Goal: Information Seeking & Learning: Find specific fact

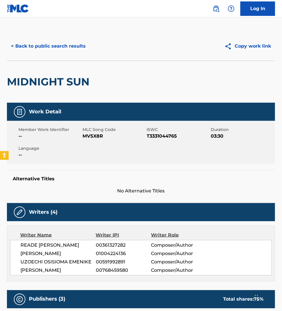
click at [43, 46] on button "< Back to public search results" at bounding box center [48, 46] width 83 height 14
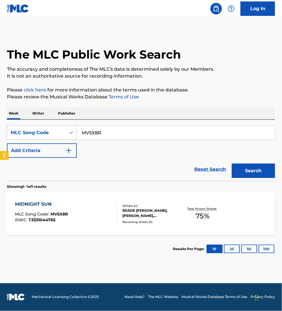
click at [40, 113] on p "Writer" at bounding box center [38, 113] width 15 height 12
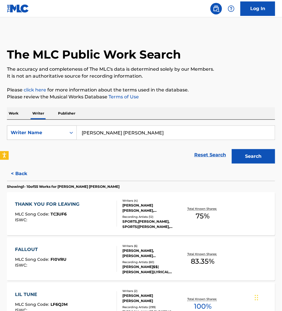
click at [140, 133] on input "brendan patrick rice" at bounding box center [176, 133] width 198 height 14
paste input "Im Jae-bin"
type input "Im Jae-bin"
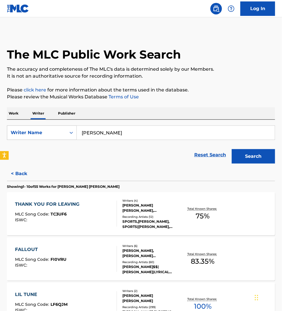
click at [232, 149] on button "Search" at bounding box center [253, 156] width 43 height 14
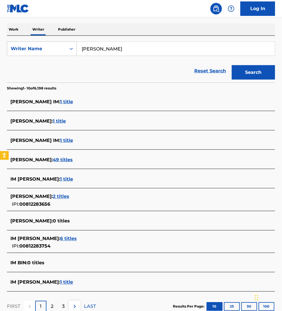
scroll to position [90, 0]
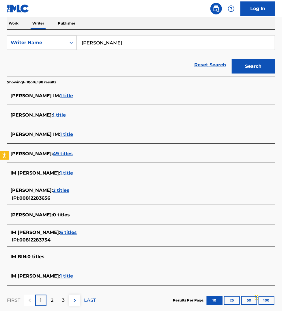
click at [60, 231] on span "6 titles" at bounding box center [68, 232] width 17 height 5
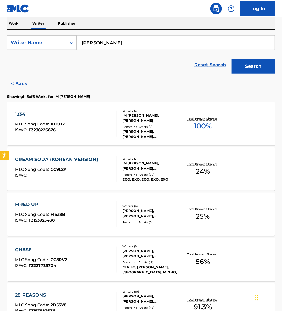
click at [98, 125] on div "1234 MLC Song Code : 1B1OJZ ISWC : T3238226676" at bounding box center [66, 124] width 102 height 26
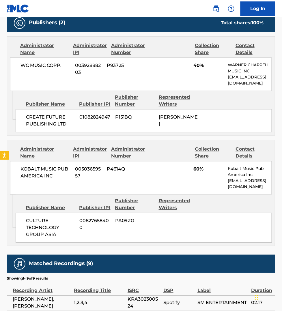
scroll to position [279, 0]
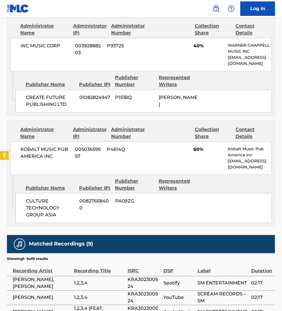
click at [273, 89] on div "Publisher Name Publisher IPI Publisher Number Represented Writers CREATE FUTURE…" at bounding box center [145, 92] width 259 height 41
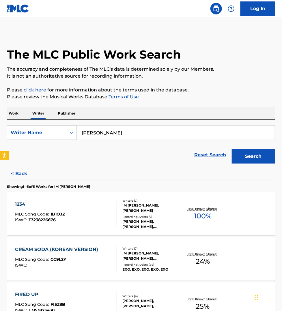
click at [72, 110] on p "Publisher" at bounding box center [66, 113] width 21 height 12
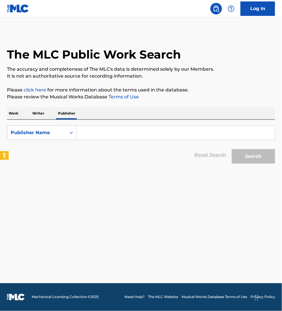
click at [120, 132] on input "Search Form" at bounding box center [176, 133] width 198 height 14
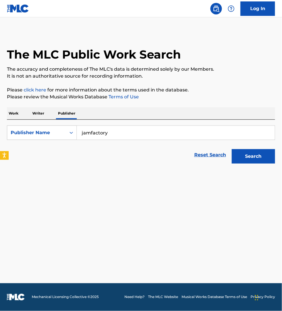
type input "jamfactory"
click at [232, 149] on button "Search" at bounding box center [253, 156] width 43 height 14
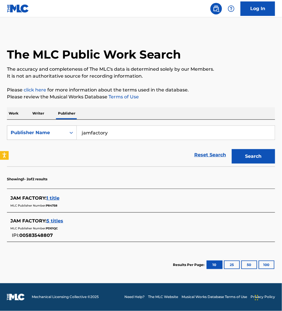
click at [58, 220] on span "5 titles" at bounding box center [54, 220] width 17 height 5
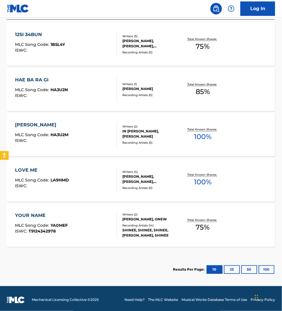
scroll to position [186, 0]
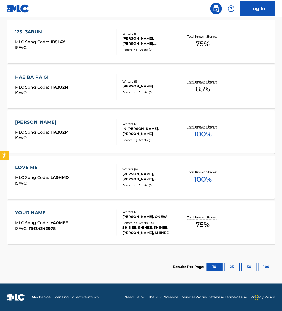
click at [87, 222] on div "YOUR NAME MLC Song Code : YA0MEF ISWC : T9124342978" at bounding box center [66, 223] width 102 height 26
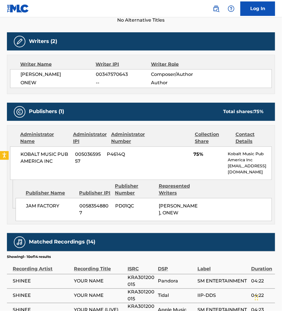
scroll to position [171, 0]
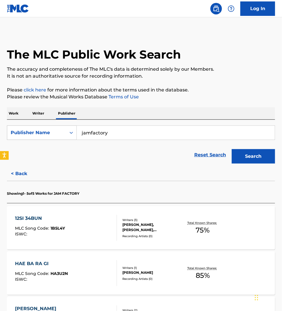
click at [14, 114] on p "Work" at bounding box center [13, 113] width 13 height 12
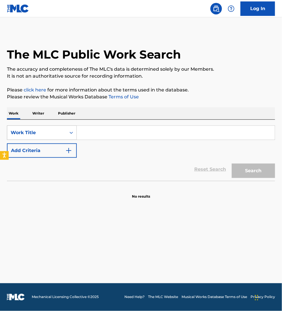
click at [29, 136] on div "Work Title" at bounding box center [37, 132] width 52 height 7
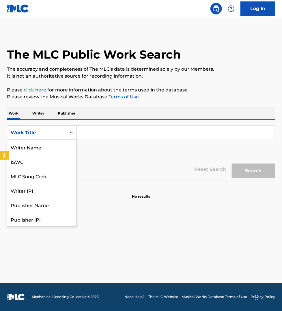
scroll to position [29, 0]
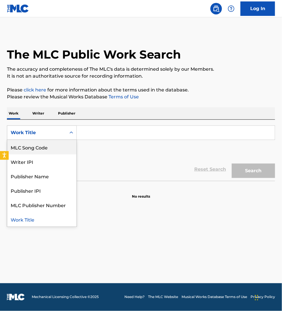
click at [35, 146] on div "MLC Song Code" at bounding box center [41, 147] width 69 height 14
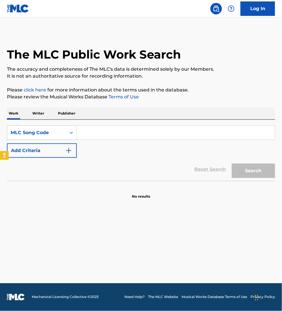
click at [89, 138] on input "Search Form" at bounding box center [176, 133] width 198 height 14
paste input "DC29U5"
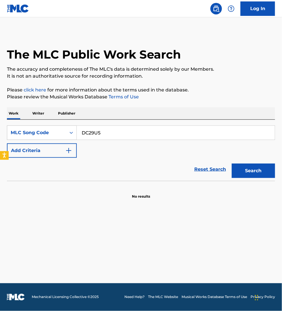
type input "DC29U5"
click at [232, 164] on button "Search" at bounding box center [253, 171] width 43 height 14
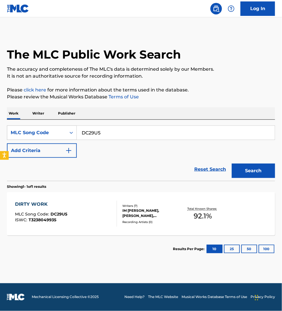
click at [88, 203] on div "DIRTY WORK MLC Song Code : DC29U5 ISWC : T3238049935" at bounding box center [66, 214] width 102 height 26
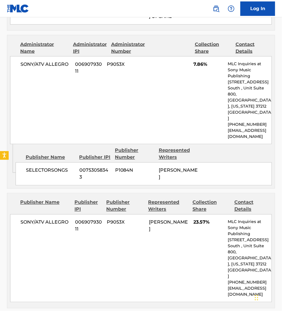
scroll to position [703, 0]
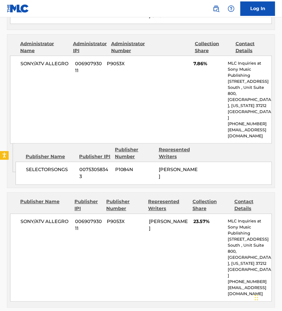
drag, startPoint x: 245, startPoint y: 269, endPoint x: 245, endPoint y: 265, distance: 3.8
click at [245, 269] on div "Publisher Name Publisher IPI Publisher Number Represented Writers Collection Sh…" at bounding box center [140, 250] width 267 height 115
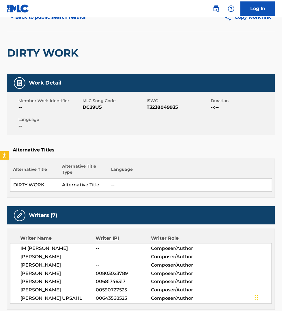
scroll to position [27, 0]
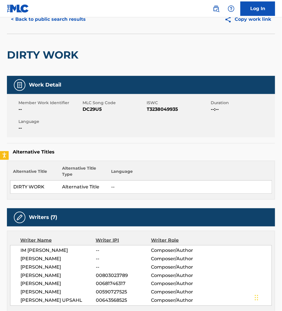
click at [33, 20] on button "< Back to public search results" at bounding box center [48, 19] width 83 height 14
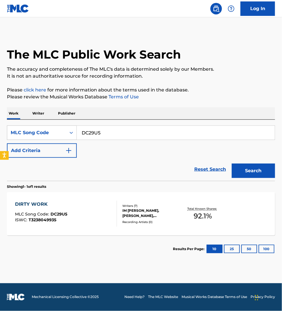
click at [38, 113] on p "Writer" at bounding box center [38, 113] width 15 height 12
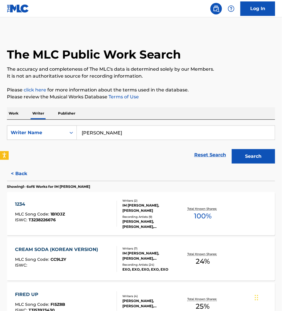
click at [127, 133] on input "Im Jae-bin" at bounding box center [176, 133] width 198 height 14
paste input "Tamia Monique Carter"
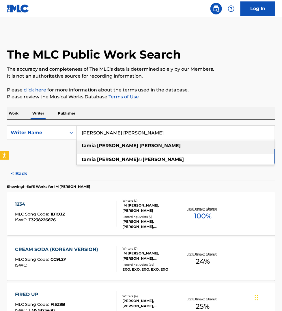
type input "Tamia Monique Carter"
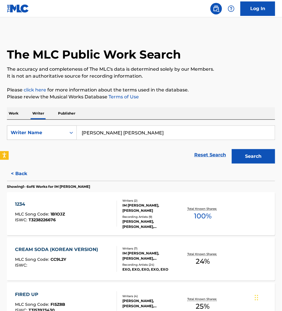
click at [94, 203] on div "1234 MLC Song Code : 1B1OJZ ISWC : T3238226676" at bounding box center [66, 214] width 102 height 26
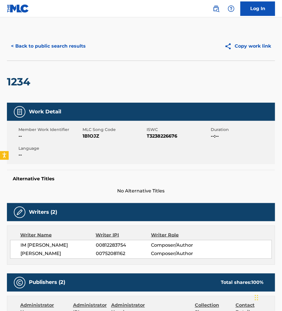
click at [56, 45] on button "< Back to public search results" at bounding box center [48, 46] width 83 height 14
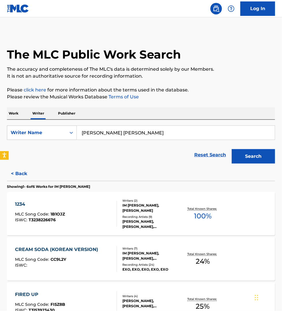
click at [255, 152] on button "Search" at bounding box center [253, 156] width 43 height 14
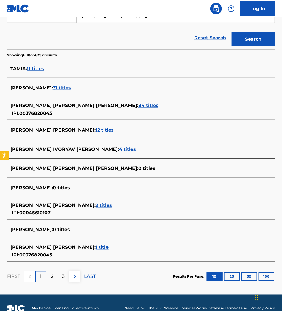
scroll to position [126, 0]
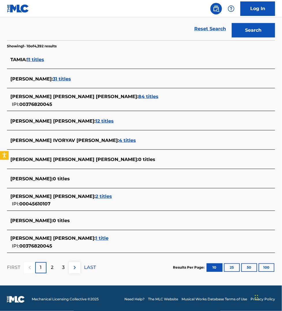
click at [95, 239] on span "1 title" at bounding box center [101, 238] width 13 height 5
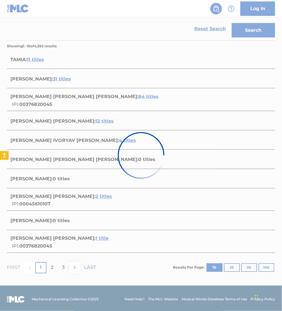
scroll to position [0, 0]
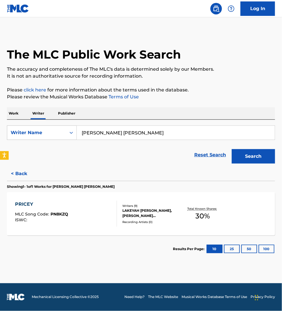
click at [87, 226] on div "PRICEY MLC Song Code : PN8KZQ ISWC :" at bounding box center [66, 214] width 102 height 26
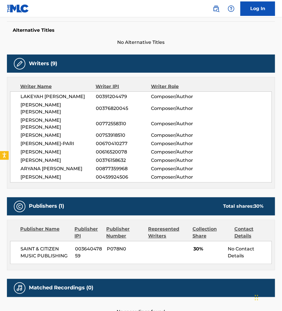
scroll to position [176, 0]
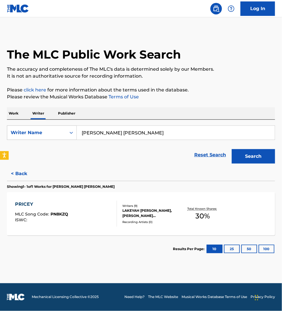
click at [258, 156] on button "Search" at bounding box center [253, 156] width 43 height 14
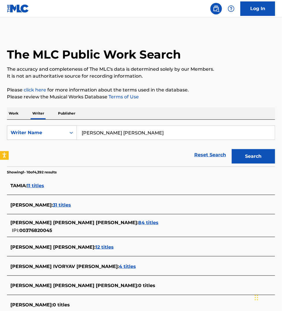
click at [138, 223] on span "84 titles" at bounding box center [148, 222] width 20 height 5
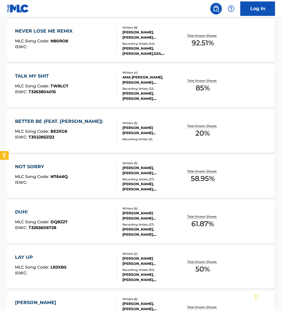
scroll to position [212, 0]
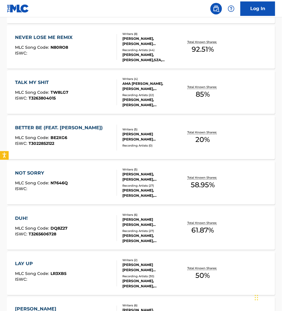
click at [88, 49] on div "NEVER LOSE ME REMIX MLC Song Code : N80RO8 ISWC :" at bounding box center [66, 47] width 102 height 26
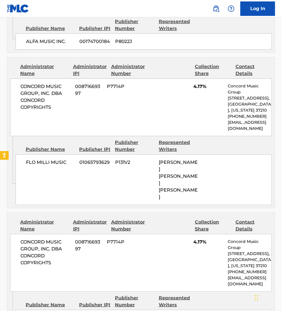
scroll to position [1055, 0]
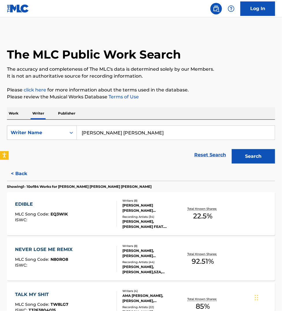
click at [7, 111] on p "Work" at bounding box center [13, 113] width 13 height 12
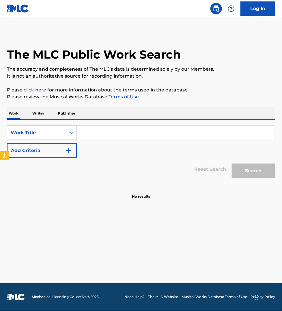
click at [33, 132] on div "Work Title" at bounding box center [37, 132] width 52 height 7
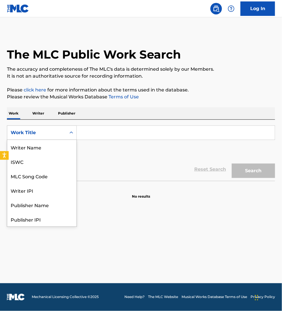
scroll to position [29, 0]
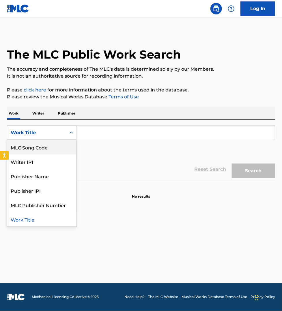
click at [40, 148] on div "MLC Song Code" at bounding box center [41, 147] width 69 height 14
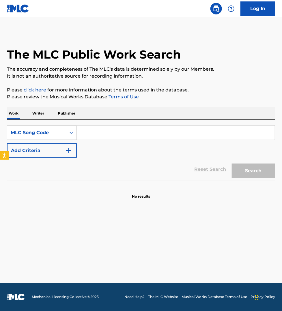
click at [87, 131] on input "Search Form" at bounding box center [176, 133] width 198 height 14
paste input "MR5Z8T"
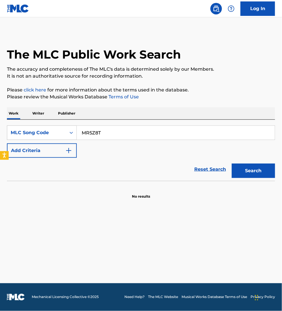
type input "MR5Z8T"
click at [232, 164] on button "Search" at bounding box center [253, 171] width 43 height 14
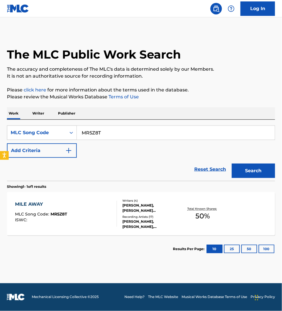
click at [82, 203] on div "MILE AWAY MLC Song Code : MR5Z8T ISWC :" at bounding box center [66, 214] width 102 height 26
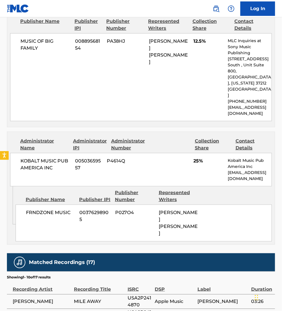
scroll to position [451, 0]
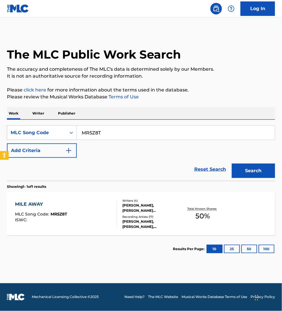
click at [108, 129] on input "MR5Z8T" at bounding box center [176, 133] width 198 height 14
paste input "OL528Y"
type input "OL528Y"
click at [232, 164] on button "Search" at bounding box center [253, 171] width 43 height 14
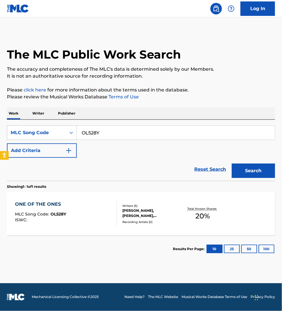
click at [111, 216] on div "ONE OF THE ONES MLC Song Code : OL528Y ISWC :" at bounding box center [66, 214] width 102 height 26
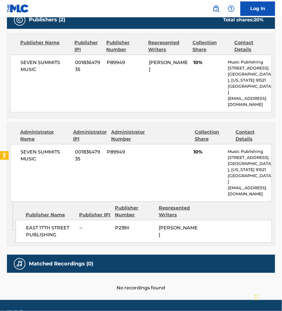
scroll to position [288, 0]
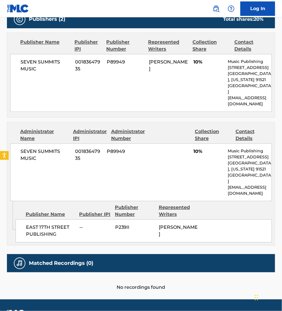
click at [277, 138] on div "< Back to public search results Copy work link ONE OF THE ONES Work Detail Memb…" at bounding box center [141, 16] width 282 height 547
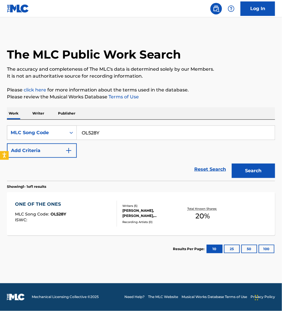
click at [108, 132] on input "OL528Y" at bounding box center [176, 133] width 198 height 14
paste input "HP98FS"
type input "HP98FS"
click at [232, 164] on button "Search" at bounding box center [253, 171] width 43 height 14
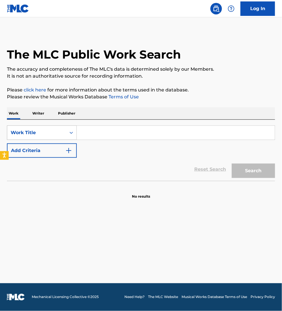
click at [30, 129] on div "Work Title" at bounding box center [37, 132] width 52 height 7
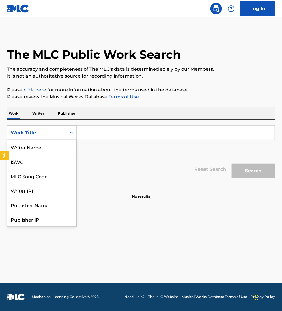
scroll to position [29, 0]
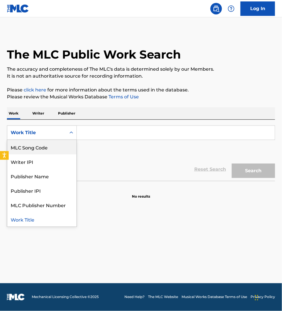
click at [32, 149] on div "MLC Song Code" at bounding box center [41, 147] width 69 height 14
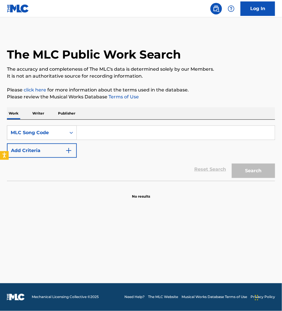
click at [89, 133] on input "Search Form" at bounding box center [176, 133] width 198 height 14
paste input "HP98FS"
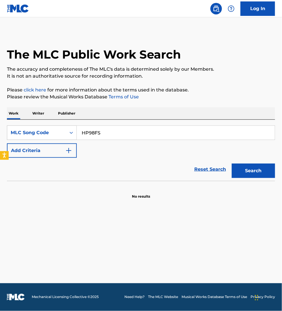
type input "HP98FS"
click at [232, 164] on button "Search" at bounding box center [253, 171] width 43 height 14
click at [41, 112] on p "Writer" at bounding box center [38, 113] width 15 height 12
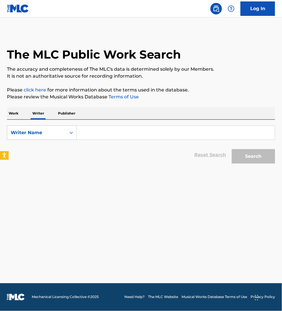
click at [101, 132] on input "Search Form" at bounding box center [176, 133] width 198 height 14
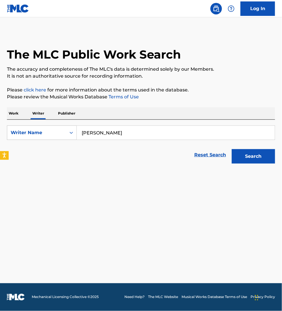
type input "[PERSON_NAME]"
click at [232, 149] on button "Search" at bounding box center [253, 156] width 43 height 14
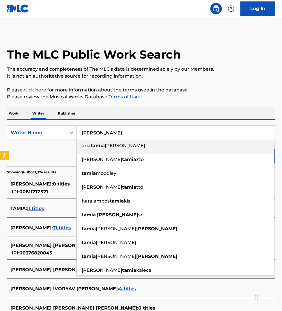
click at [46, 152] on div "Reset Search Search" at bounding box center [141, 154] width 268 height 23
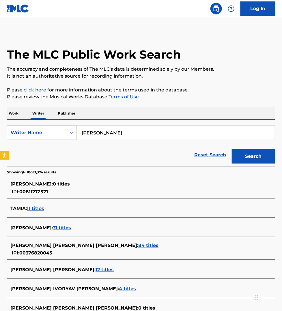
click at [138, 245] on span "84 titles" at bounding box center [148, 245] width 20 height 5
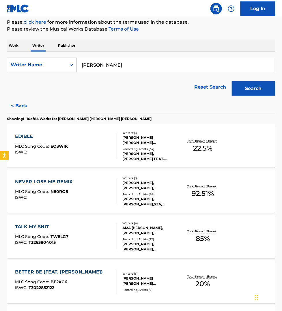
scroll to position [108, 0]
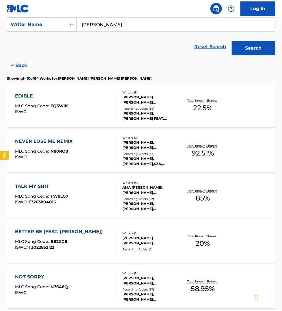
click at [94, 153] on div "NEVER LOSE ME REMIX MLC Song Code : N80RO8 ISWC :" at bounding box center [66, 151] width 102 height 26
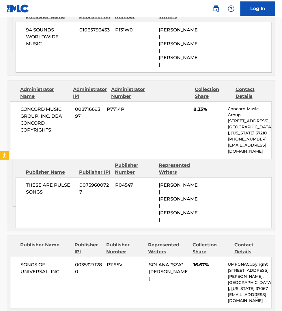
scroll to position [1352, 0]
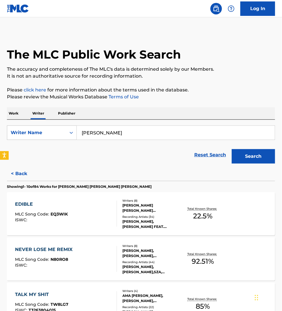
click at [17, 112] on p "Work" at bounding box center [13, 113] width 13 height 12
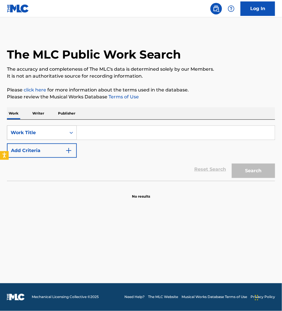
click at [26, 131] on div "Work Title" at bounding box center [37, 132] width 52 height 7
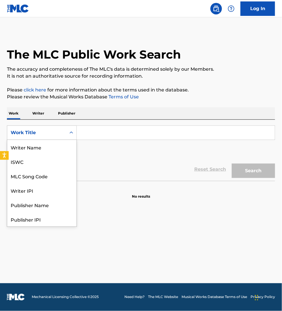
scroll to position [29, 0]
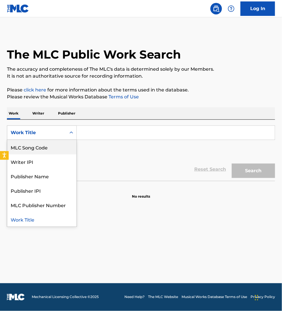
click at [30, 144] on div "MLC Song Code" at bounding box center [41, 147] width 69 height 14
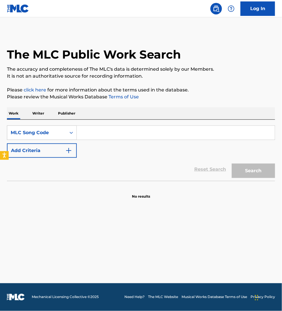
click at [84, 138] on input "Search Form" at bounding box center [176, 133] width 198 height 14
paste input "HP9C54"
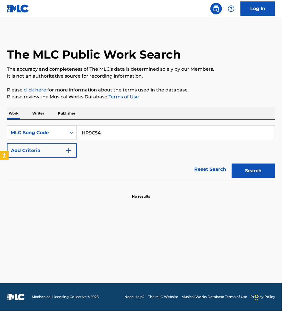
type input "HP9C54"
click at [232, 164] on button "Search" at bounding box center [253, 171] width 43 height 14
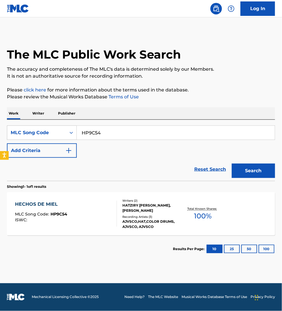
click at [130, 259] on section "Results Per Page: 10 25 50 100" at bounding box center [141, 248] width 268 height 27
click at [67, 115] on p "Publisher" at bounding box center [66, 113] width 21 height 12
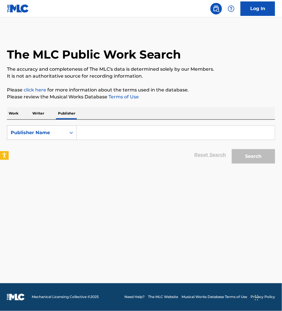
click at [110, 135] on input "Search Form" at bounding box center [176, 133] width 198 height 14
type input "vansire"
click at [243, 155] on button "Search" at bounding box center [253, 156] width 43 height 14
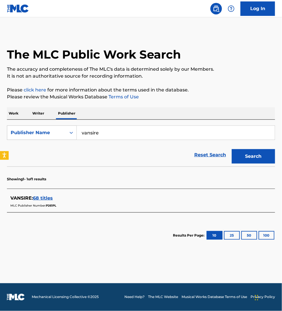
click at [37, 196] on span "68 titles" at bounding box center [43, 197] width 20 height 5
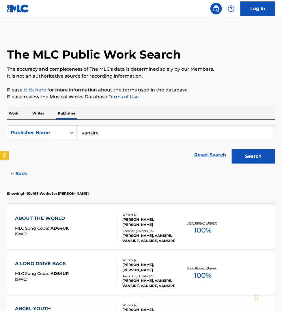
click at [96, 224] on div "ABOUT THE WORLD MLC Song Code : AD64UK ISWC :" at bounding box center [66, 228] width 102 height 26
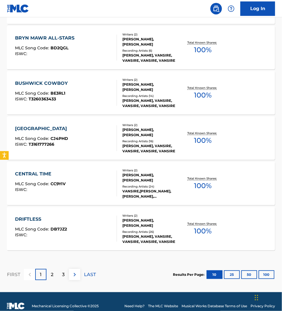
scroll to position [411, 0]
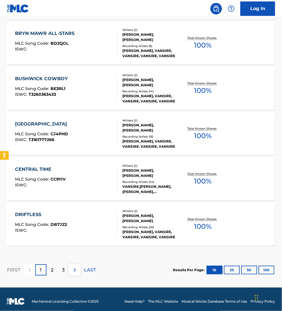
click at [90, 272] on p "LAST" at bounding box center [90, 270] width 12 height 7
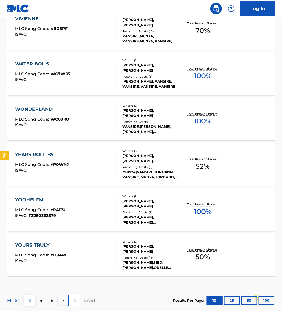
scroll to position [325, 0]
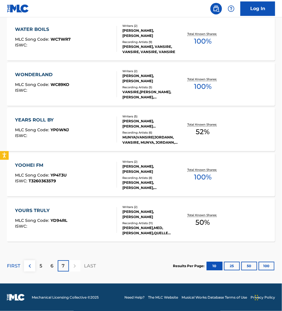
click at [43, 267] on div "5" at bounding box center [40, 265] width 11 height 11
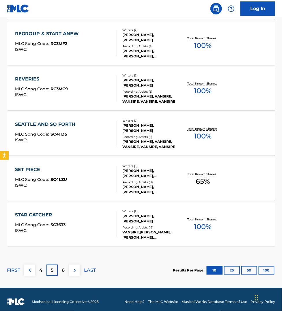
scroll to position [416, 0]
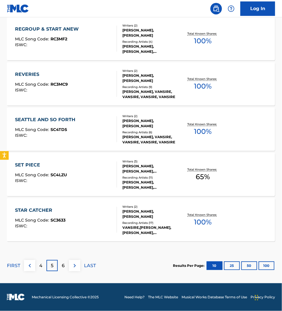
click at [42, 266] on p "4" at bounding box center [40, 265] width 3 height 7
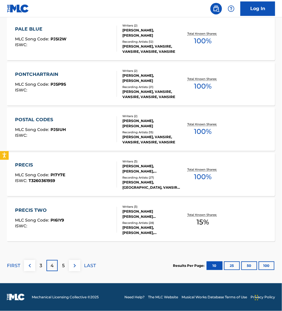
click at [42, 267] on p "3" at bounding box center [41, 265] width 3 height 7
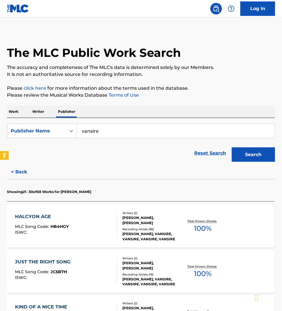
scroll to position [0, 0]
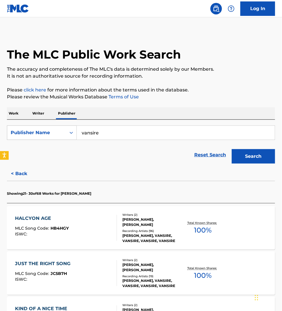
click at [38, 113] on p "Writer" at bounding box center [38, 113] width 15 height 12
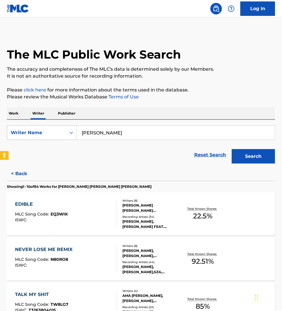
click at [113, 132] on input "[PERSON_NAME]" at bounding box center [176, 133] width 198 height 14
paste input "[PERSON_NAME]"
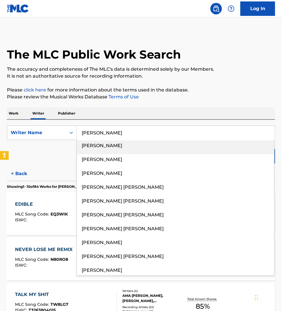
click at [113, 132] on input "[PERSON_NAME]" at bounding box center [176, 133] width 198 height 14
paste input "[PERSON_NAME]"
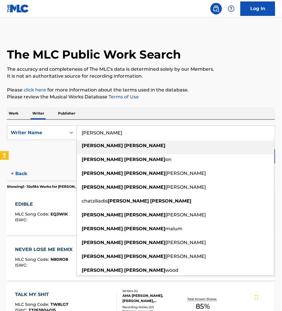
click at [124, 143] on strong "[PERSON_NAME]" at bounding box center [144, 145] width 41 height 5
type input "[PERSON_NAME]"
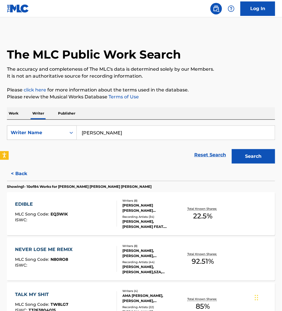
click at [260, 162] on button "Search" at bounding box center [253, 156] width 43 height 14
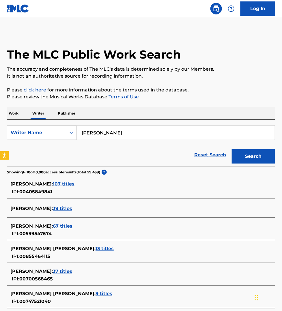
click at [69, 225] on span "67 titles" at bounding box center [63, 225] width 20 height 5
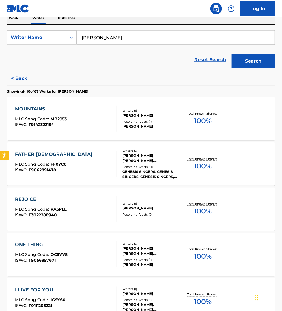
scroll to position [99, 0]
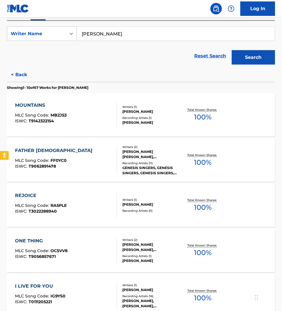
click at [97, 214] on div "REJOICE MLC Song Code : RA5PLE ISWC : T3022288940" at bounding box center [66, 205] width 102 height 26
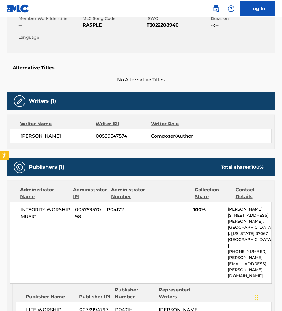
scroll to position [117, 0]
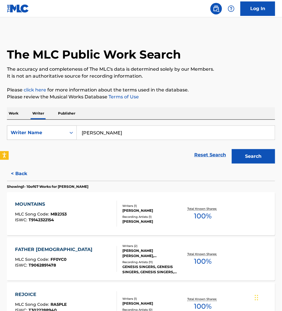
click at [12, 112] on p "Work" at bounding box center [13, 113] width 13 height 12
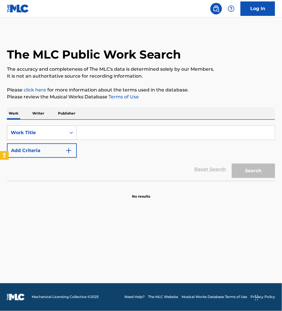
click at [38, 133] on div "Work Title" at bounding box center [37, 132] width 52 height 7
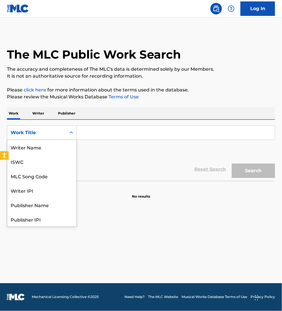
scroll to position [29, 0]
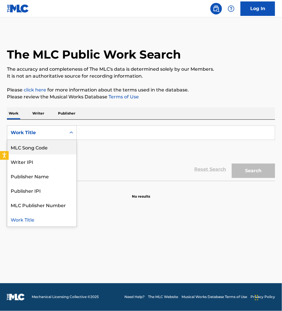
click at [48, 149] on div "MLC Song Code" at bounding box center [41, 147] width 69 height 14
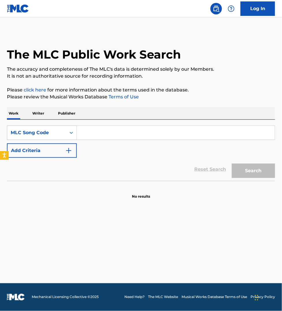
click at [93, 136] on input "Search Form" at bounding box center [176, 133] width 198 height 14
paste input "BC34BY"
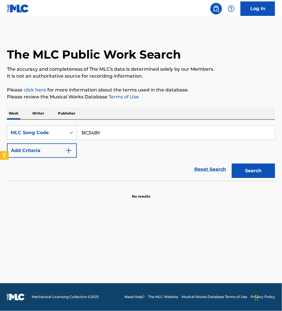
type input "BC34BY"
click at [232, 164] on button "Search" at bounding box center [253, 171] width 43 height 14
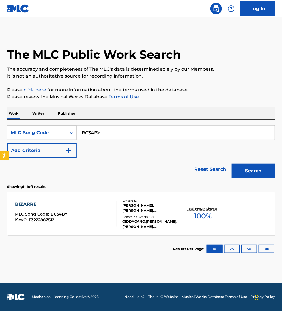
click at [86, 224] on div "BIZARRE MLC Song Code : BC34BY ISWC : T3222887512" at bounding box center [66, 214] width 102 height 26
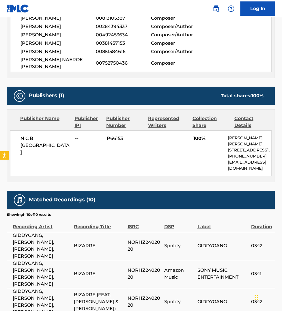
scroll to position [234, 0]
